Goal: Find specific page/section

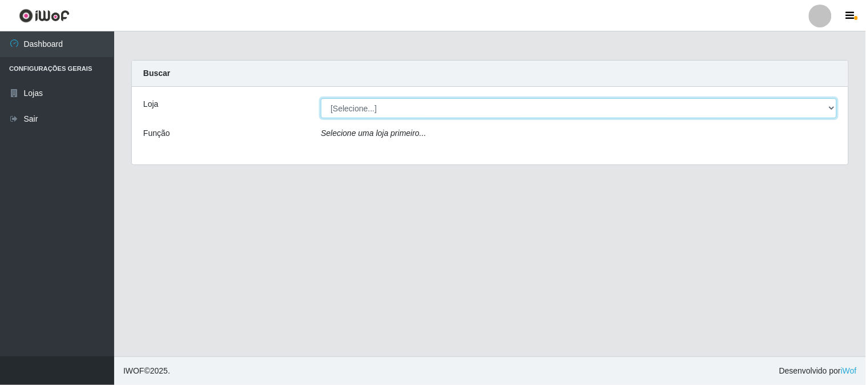
click at [337, 113] on select "[Selecione...] Rede Compras Supermercados - LOJA 1" at bounding box center [579, 108] width 516 height 20
select select "158"
click at [321, 98] on select "[Selecione...] Rede Compras Supermercados - LOJA 1" at bounding box center [579, 108] width 516 height 20
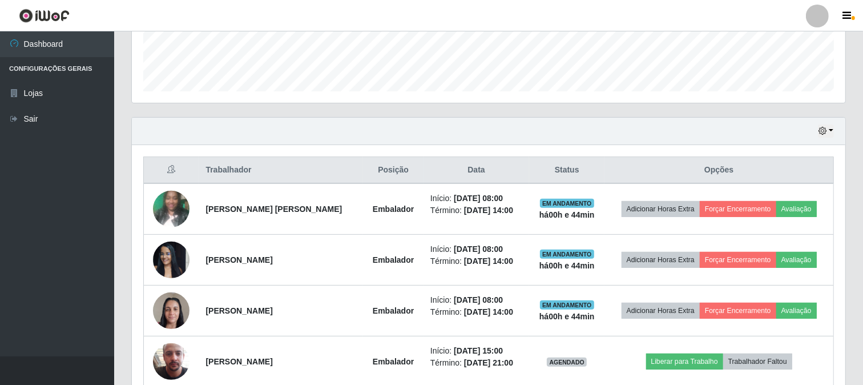
scroll to position [475, 0]
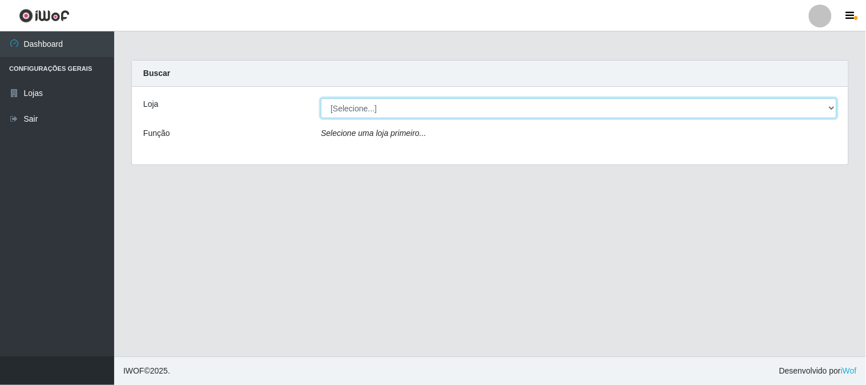
click at [361, 112] on select "[Selecione...] Rede Compras Supermercados - LOJA 1" at bounding box center [579, 108] width 516 height 20
select select "158"
click at [321, 98] on select "[Selecione...] Rede Compras Supermercados - LOJA 1" at bounding box center [579, 108] width 516 height 20
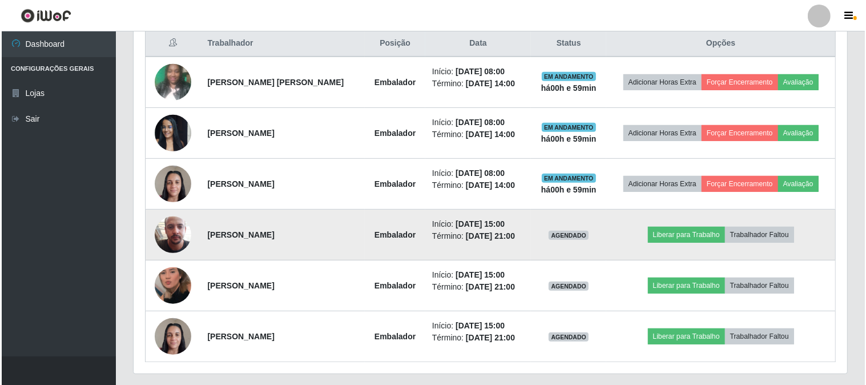
scroll to position [475, 0]
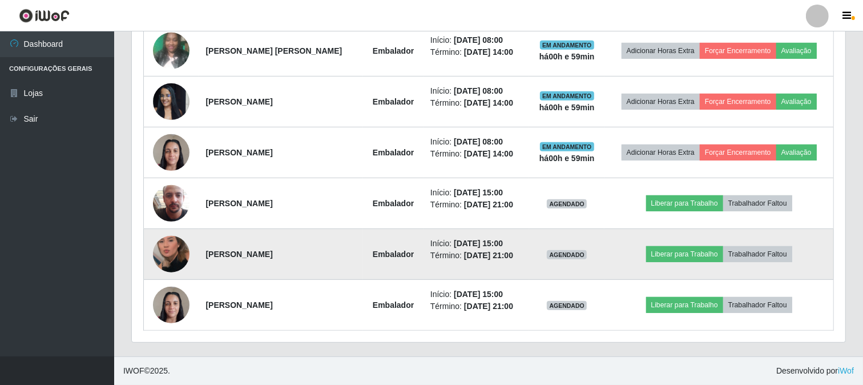
click at [166, 257] on img at bounding box center [171, 253] width 37 height 65
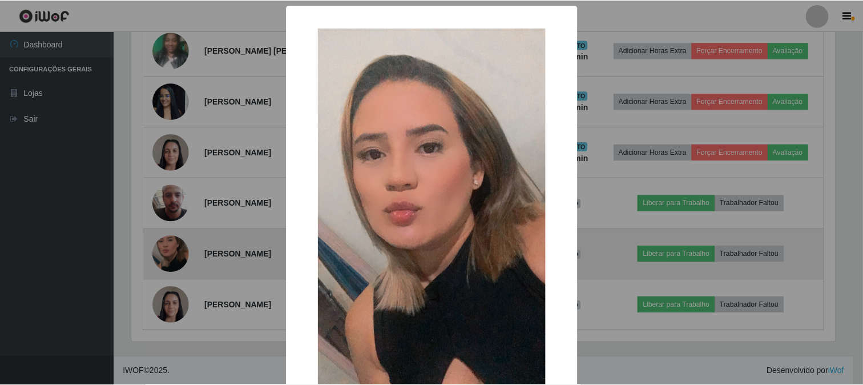
scroll to position [236, 706]
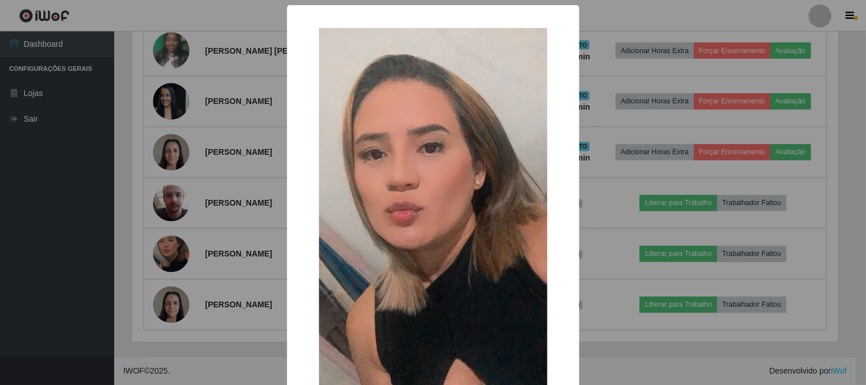
click at [183, 246] on div "× OK Cancel" at bounding box center [433, 192] width 866 height 385
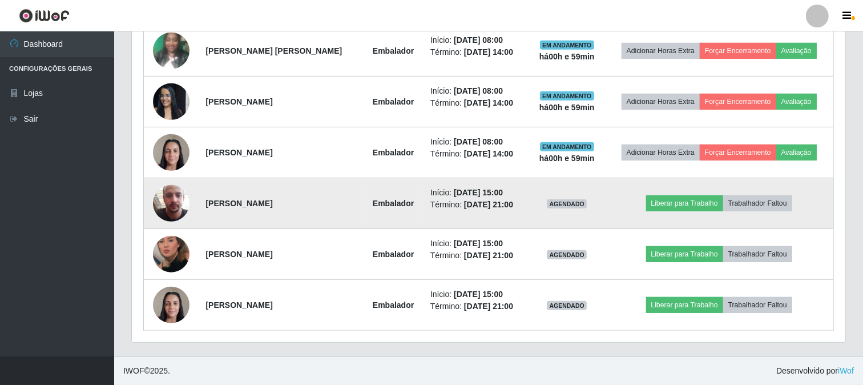
scroll to position [411, 0]
